Goal: Manage account settings

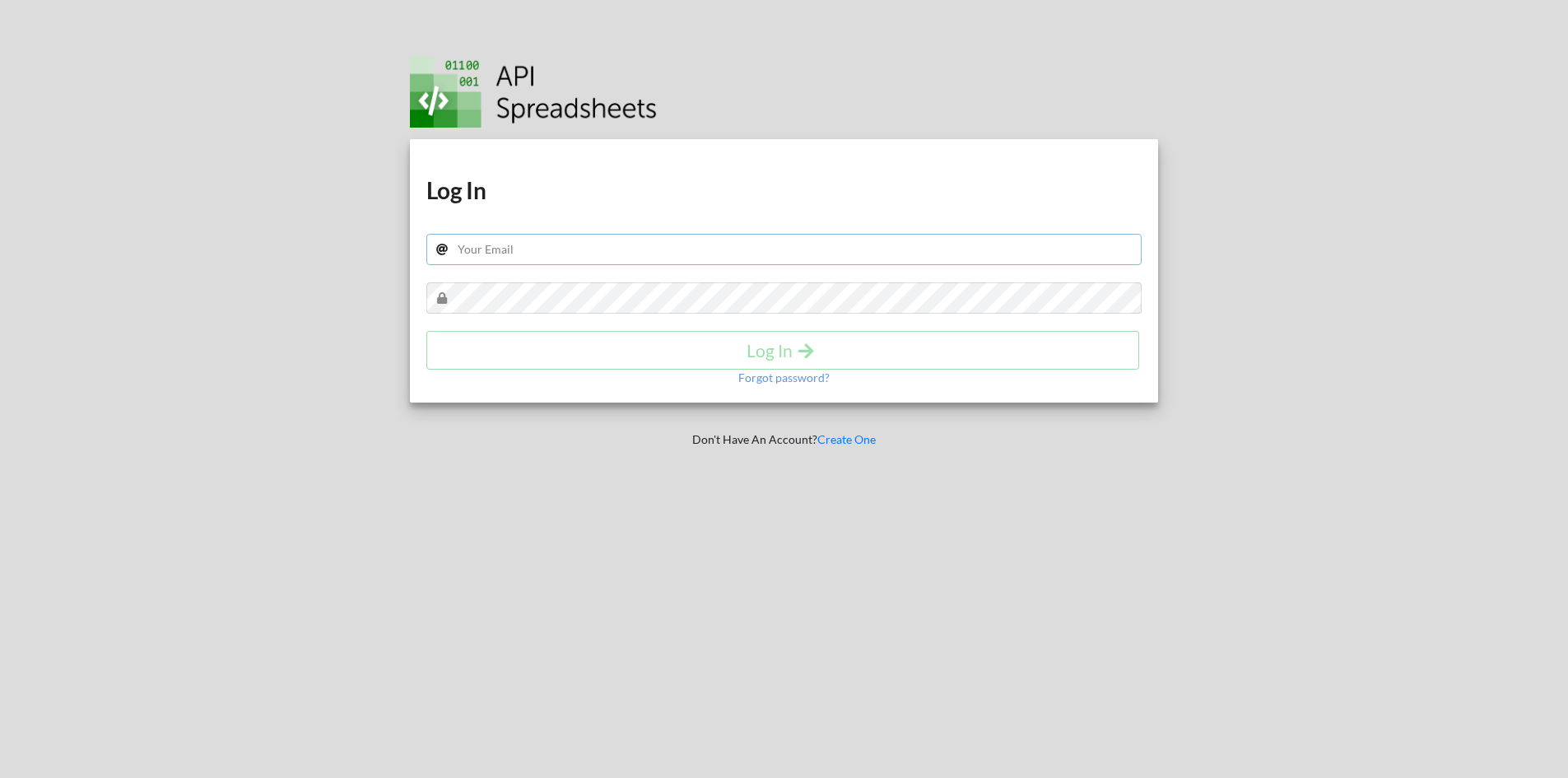
click at [710, 255] on input "text" at bounding box center [784, 249] width 716 height 31
click at [672, 244] on input "text" at bounding box center [784, 249] width 716 height 31
click at [732, 249] on input "text" at bounding box center [784, 249] width 716 height 31
paste input "[EMAIL_ADDRESS][DOMAIN_NAME]"
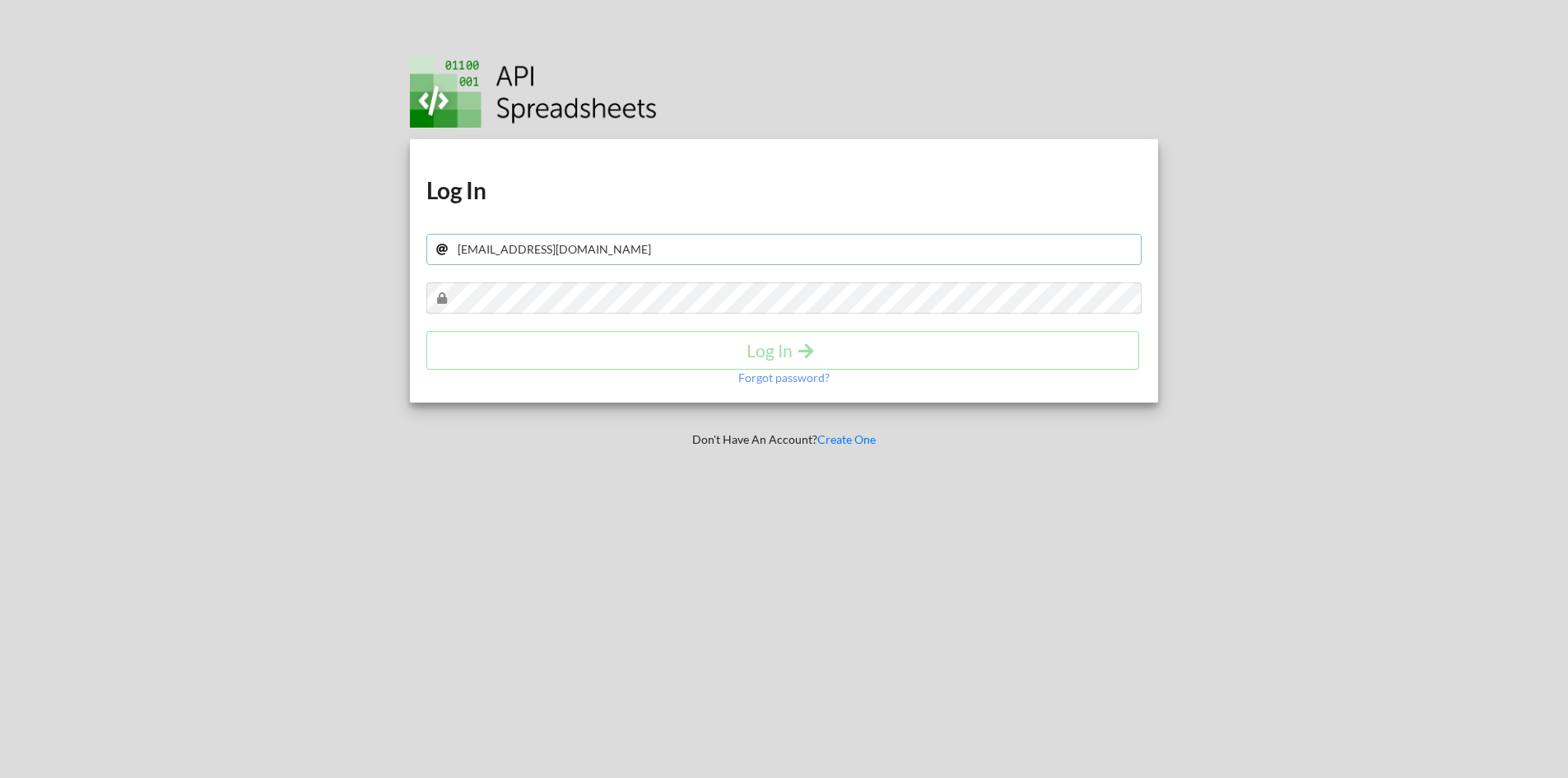
type input "[EMAIL_ADDRESS][DOMAIN_NAME]"
click at [662, 352] on h4 "Log In" at bounding box center [783, 350] width 678 height 20
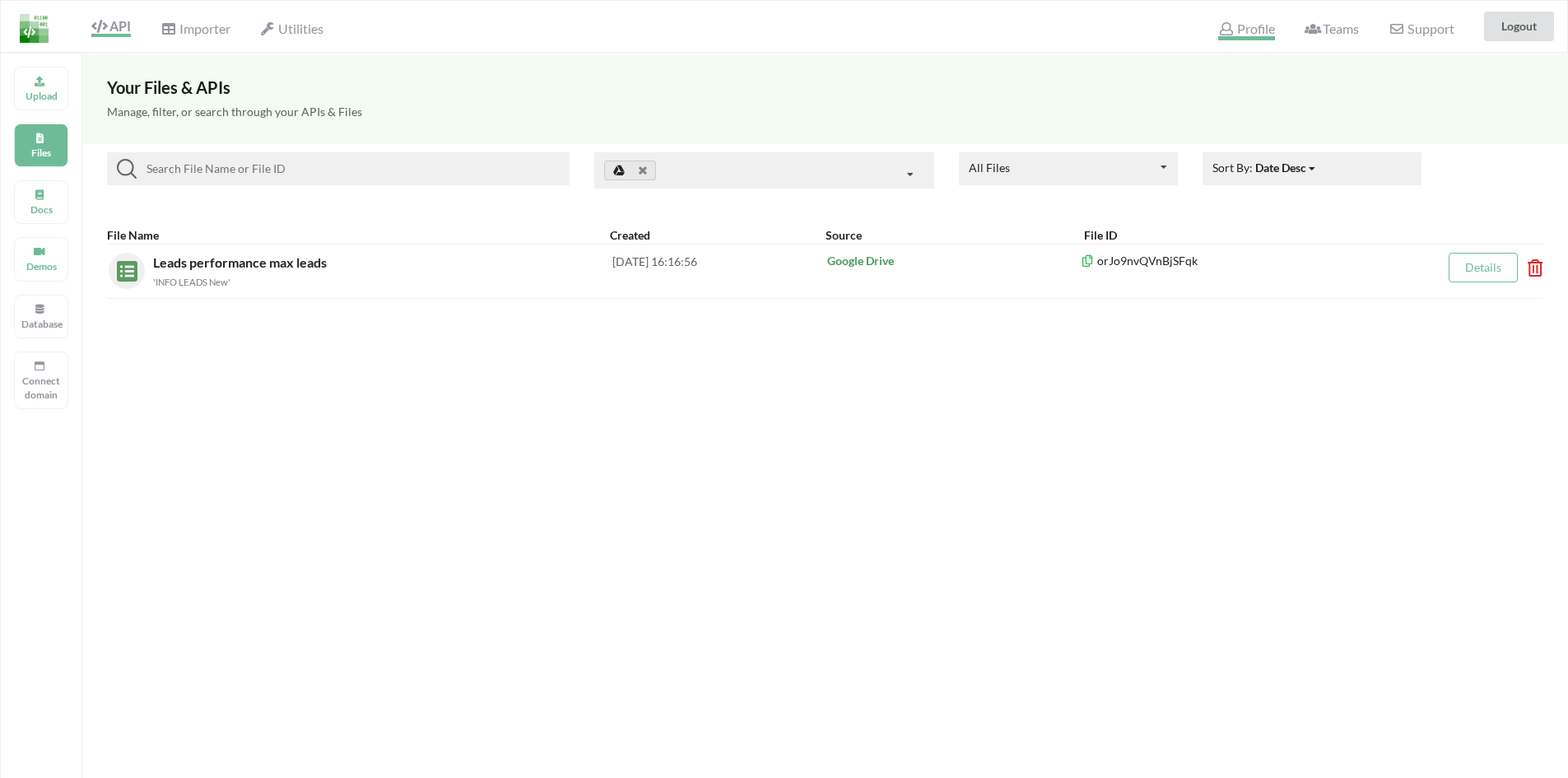
click at [1261, 30] on span "Profile" at bounding box center [1247, 30] width 56 height 19
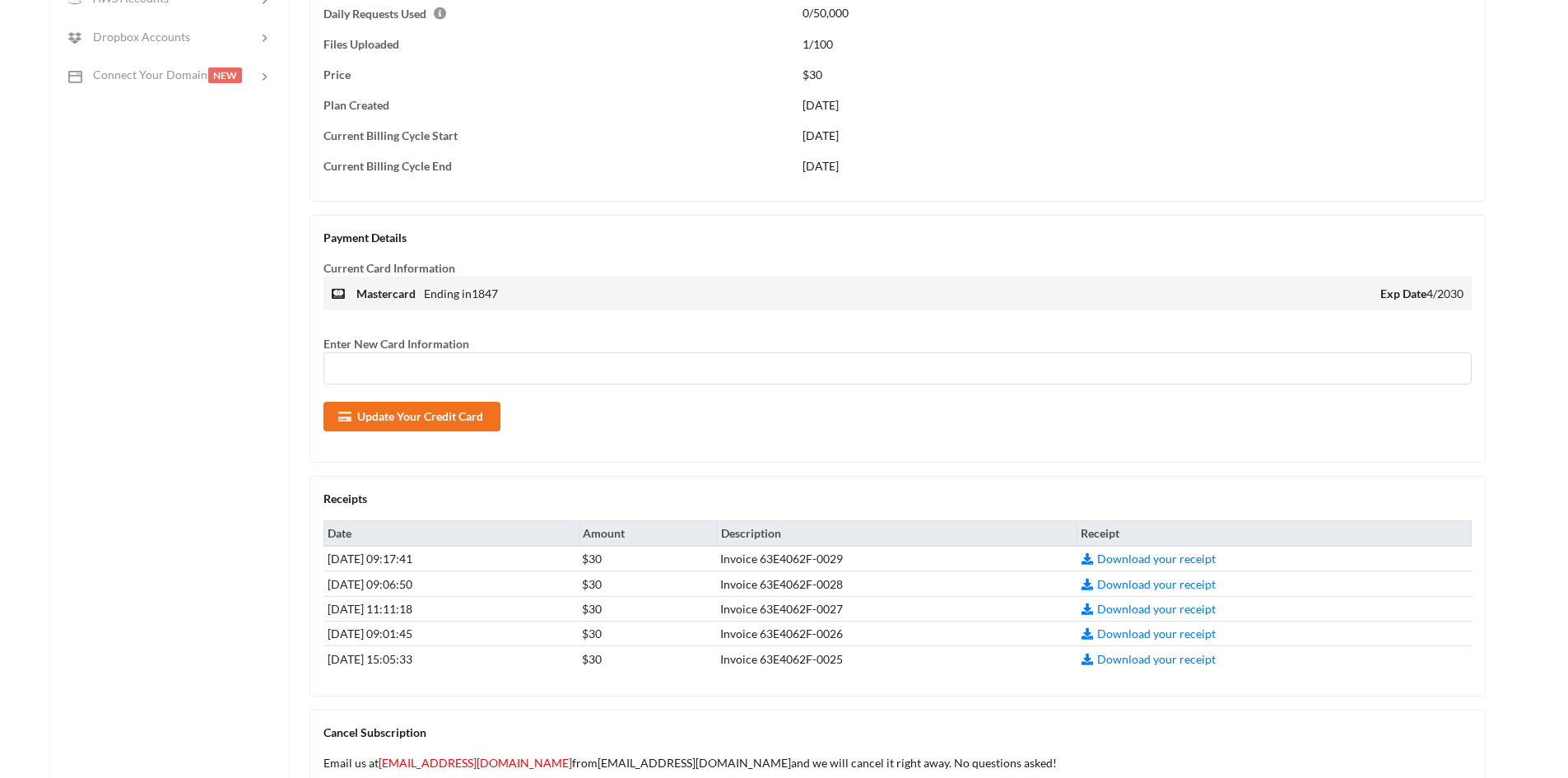
scroll to position [412, 0]
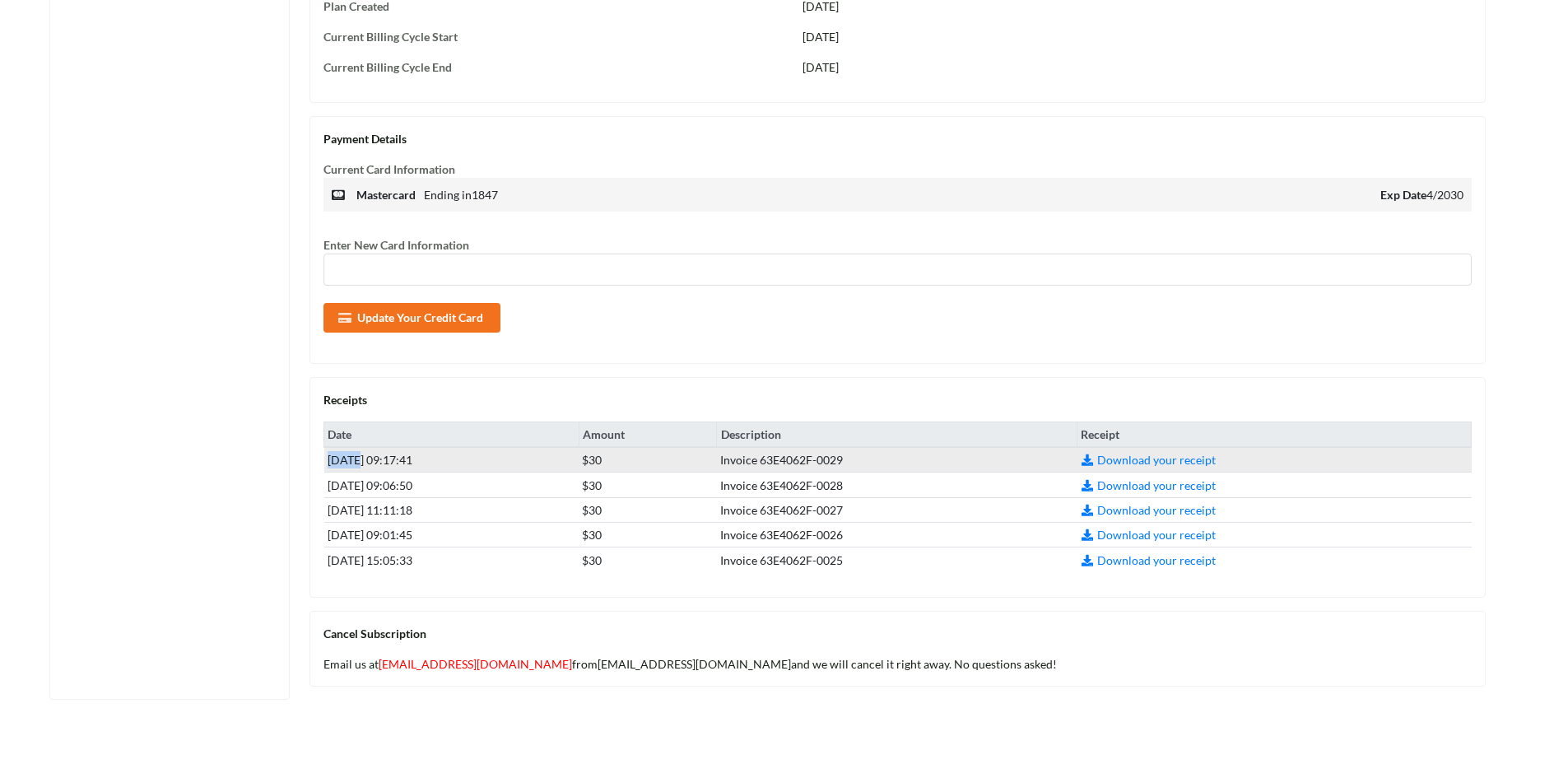
drag, startPoint x: 355, startPoint y: 461, endPoint x: 328, endPoint y: 461, distance: 27.0
click at [328, 461] on td "Sep 1, 2025 09:17:41" at bounding box center [452, 460] width 255 height 25
drag, startPoint x: 647, startPoint y: 457, endPoint x: 683, endPoint y: 457, distance: 36.0
click at [683, 457] on td "$30" at bounding box center [648, 460] width 139 height 25
